Goal: Obtain resource: Download file/media

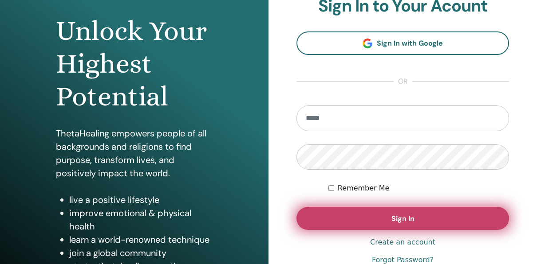
scroll to position [133, 0]
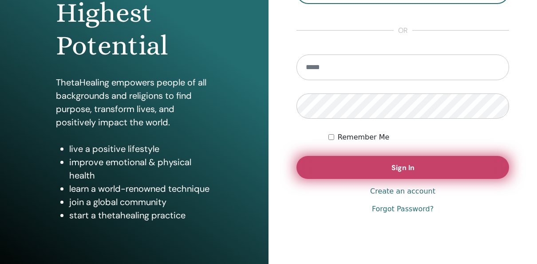
type input "**********"
click at [336, 162] on button "Sign In" at bounding box center [402, 167] width 213 height 23
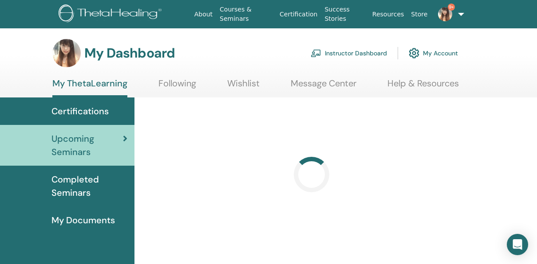
click at [367, 56] on link "Instructor Dashboard" at bounding box center [349, 53] width 76 height 20
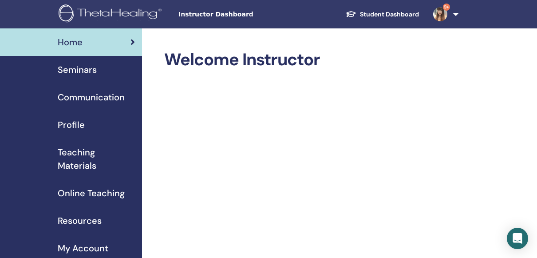
click at [80, 67] on span "Seminars" at bounding box center [77, 69] width 39 height 13
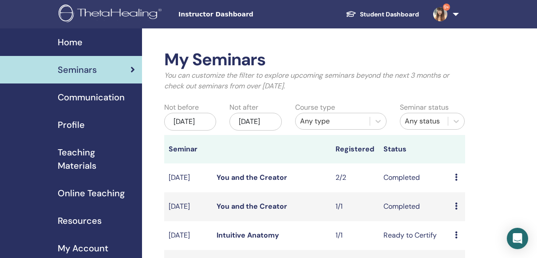
click at [87, 151] on span "Teaching Materials" at bounding box center [96, 159] width 77 height 27
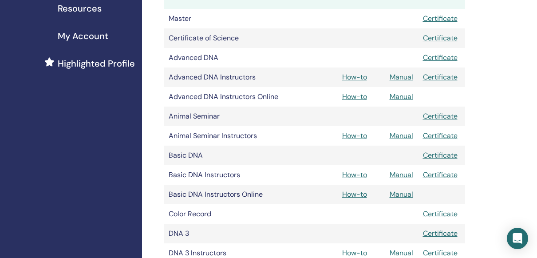
scroll to position [222, 0]
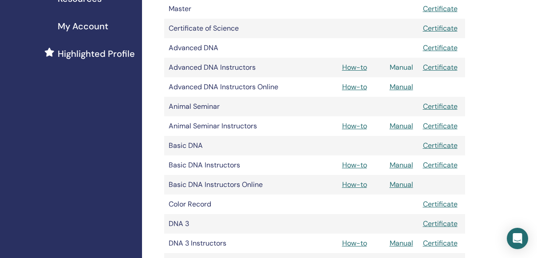
click at [403, 65] on link "Manual" at bounding box center [402, 67] width 24 height 9
